Goal: Task Accomplishment & Management: Manage account settings

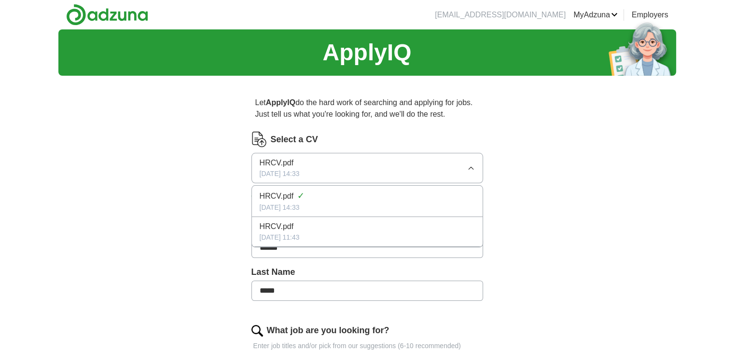
click at [400, 134] on div "Select a CV" at bounding box center [367, 139] width 232 height 15
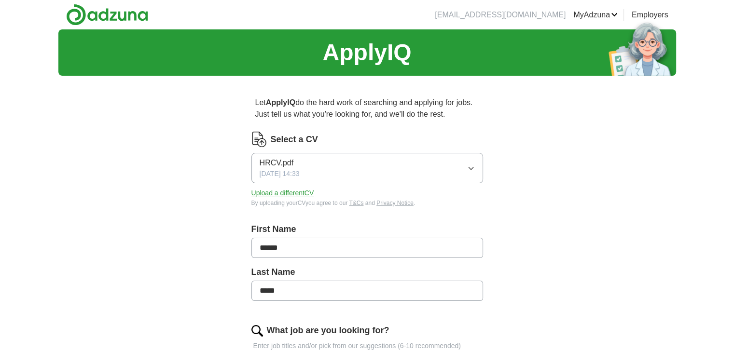
click at [301, 193] on button "Upload a different CV" at bounding box center [282, 193] width 63 height 10
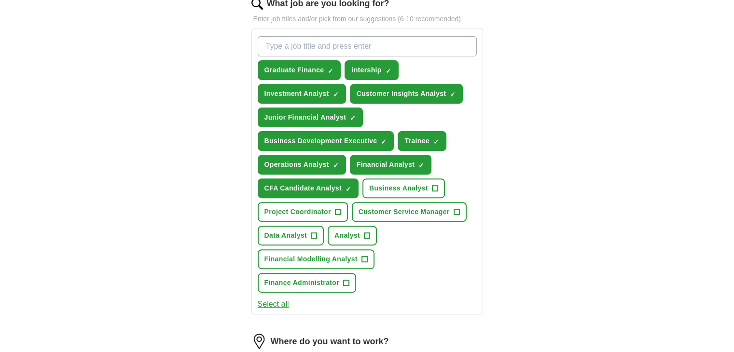
scroll to position [338, 0]
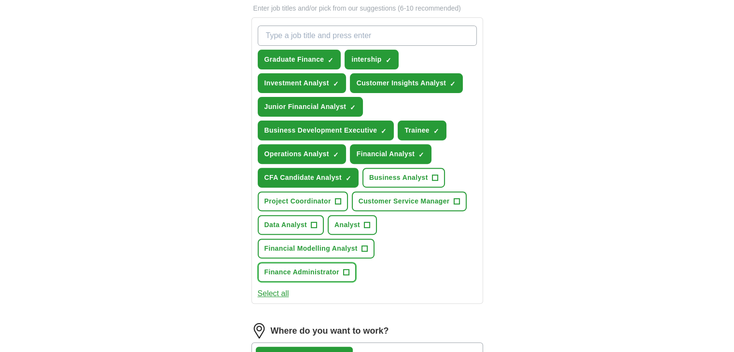
click at [339, 267] on span "Finance Administrator" at bounding box center [301, 272] width 75 height 10
click at [320, 204] on button "Project Coordinator +" at bounding box center [303, 202] width 90 height 20
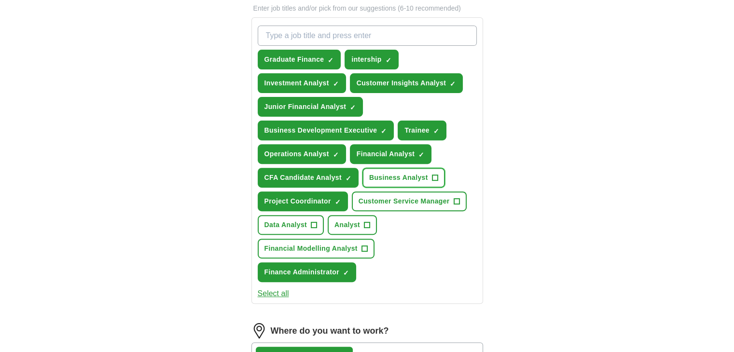
click at [409, 178] on span "Business Analyst" at bounding box center [398, 178] width 59 height 10
click at [310, 197] on span "Project Coordinator" at bounding box center [297, 201] width 67 height 10
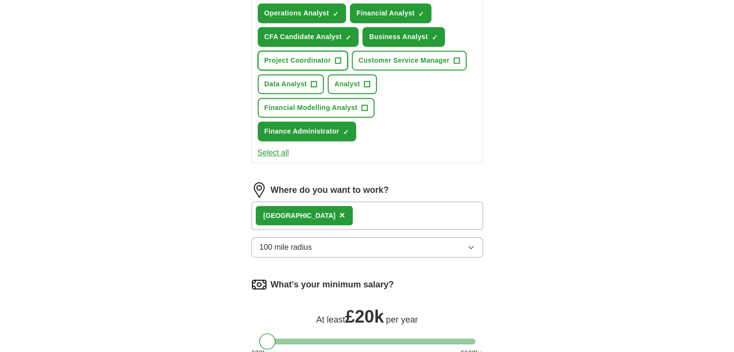
scroll to position [579, 0]
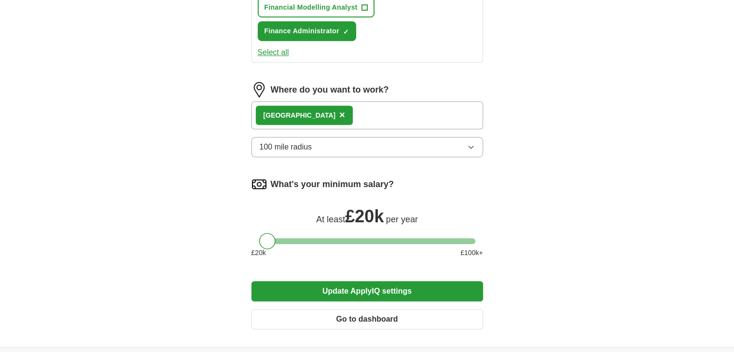
click at [343, 281] on button "Update ApplyIQ settings" at bounding box center [367, 291] width 232 height 20
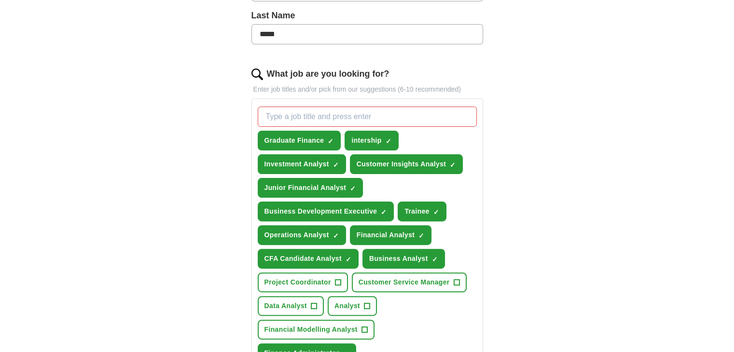
scroll to position [338, 0]
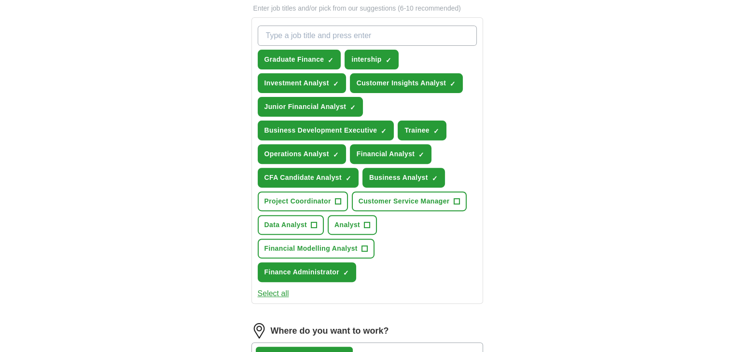
click at [380, 37] on input "What job are you looking for?" at bounding box center [367, 36] width 219 height 20
type input "Investment Banking Intership"
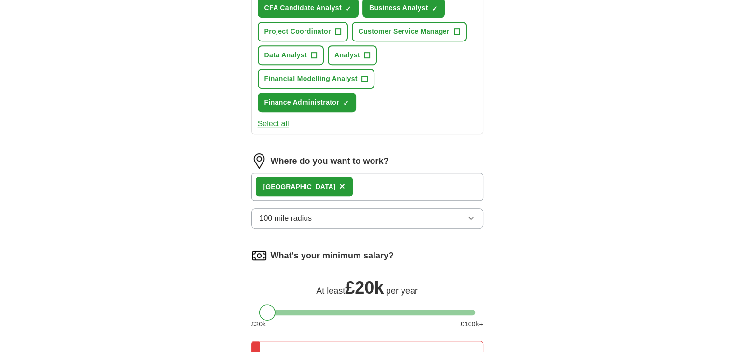
scroll to position [723, 0]
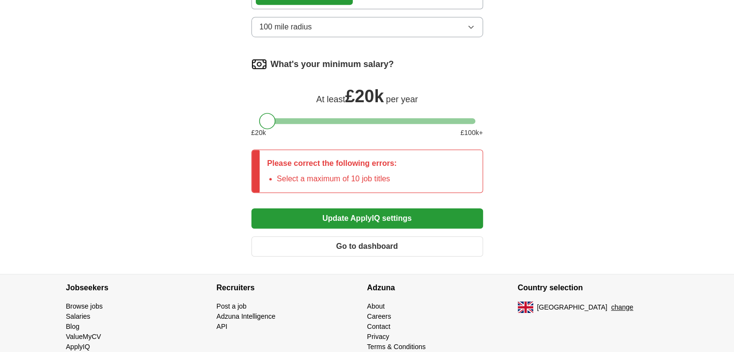
click at [366, 208] on button "Update ApplyIQ settings" at bounding box center [367, 218] width 232 height 20
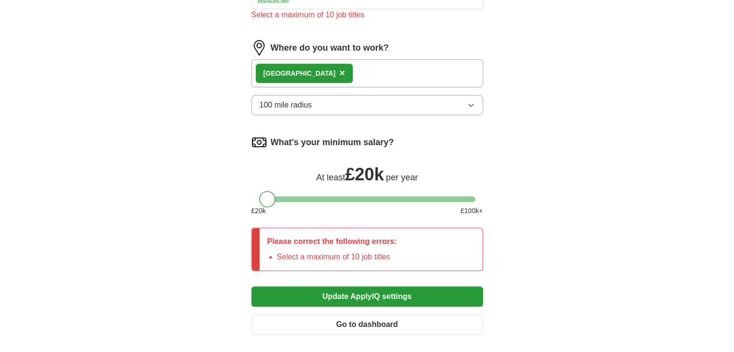
scroll to position [734, 0]
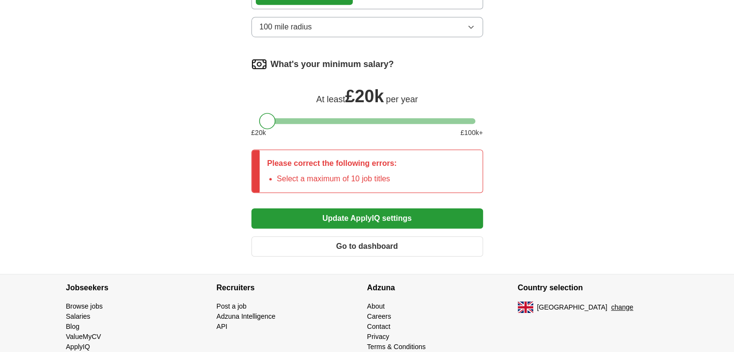
click at [371, 208] on button "Update ApplyIQ settings" at bounding box center [367, 218] width 232 height 20
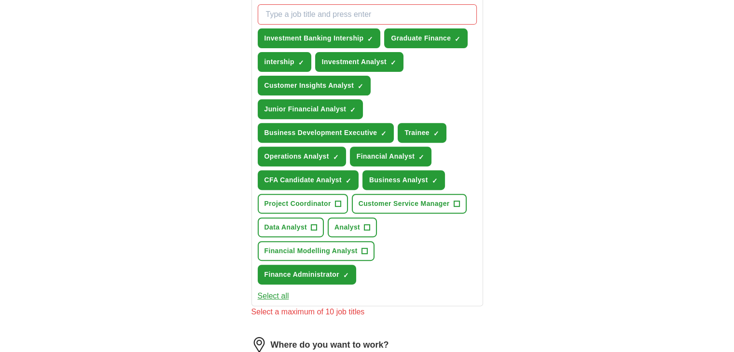
scroll to position [300, 0]
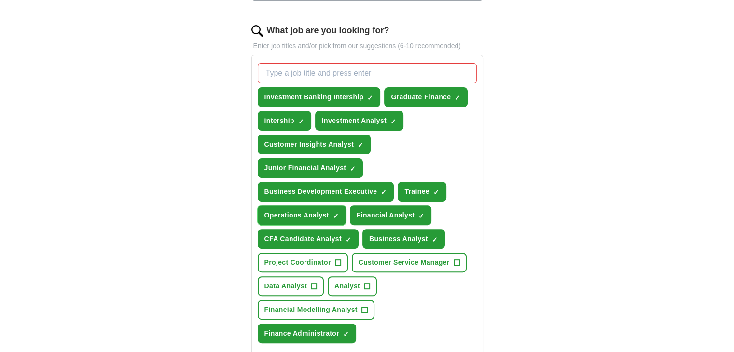
click at [0, 0] on span "×" at bounding box center [0, 0] width 0 height 0
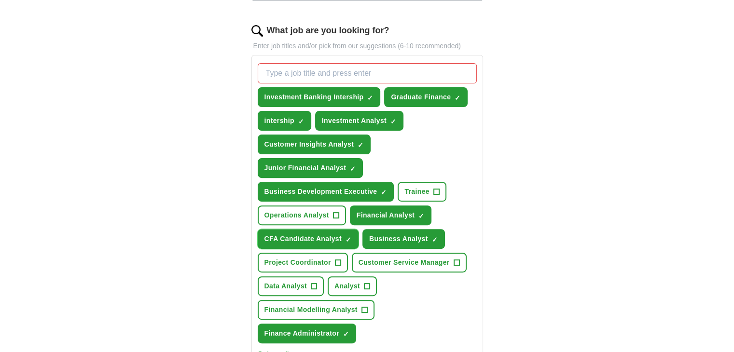
click at [0, 0] on span "×" at bounding box center [0, 0] width 0 height 0
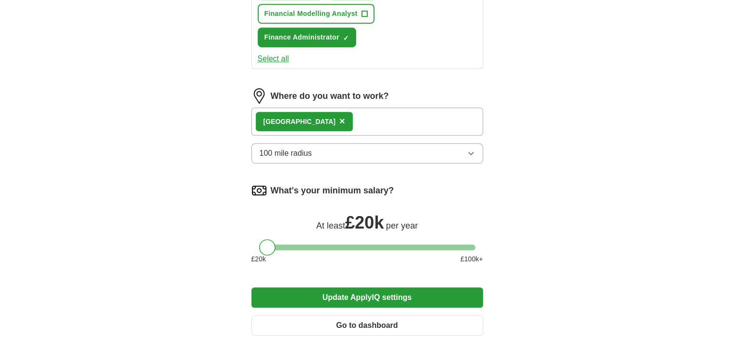
scroll to position [675, 0]
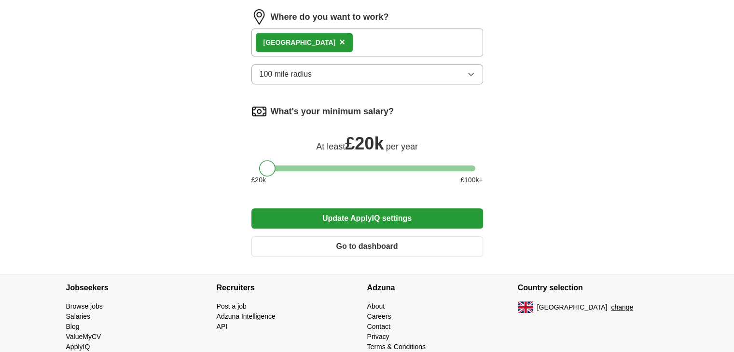
click at [369, 208] on button "Update ApplyIQ settings" at bounding box center [367, 218] width 232 height 20
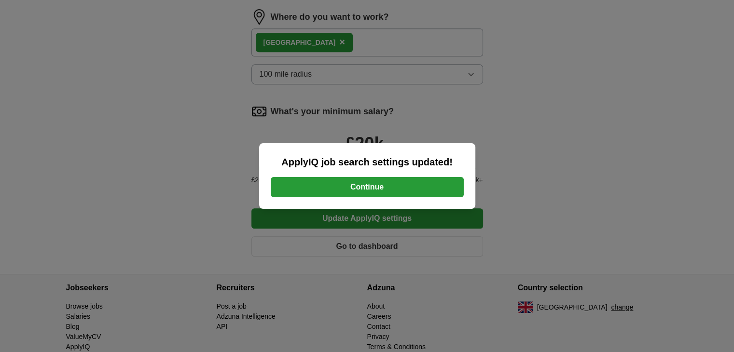
click at [395, 190] on button "Continue" at bounding box center [367, 187] width 193 height 20
